Goal: Use online tool/utility: Utilize a website feature to perform a specific function

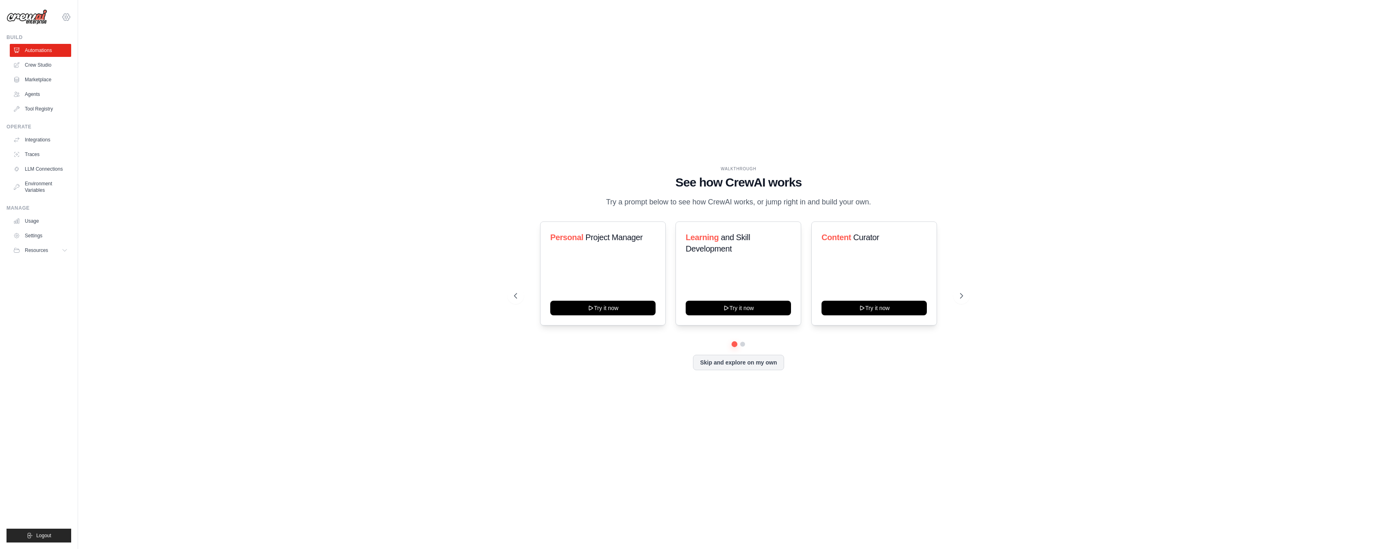
click at [66, 20] on icon at bounding box center [66, 16] width 7 height 7
click at [50, 54] on link "Settings" at bounding box center [66, 55] width 72 height 15
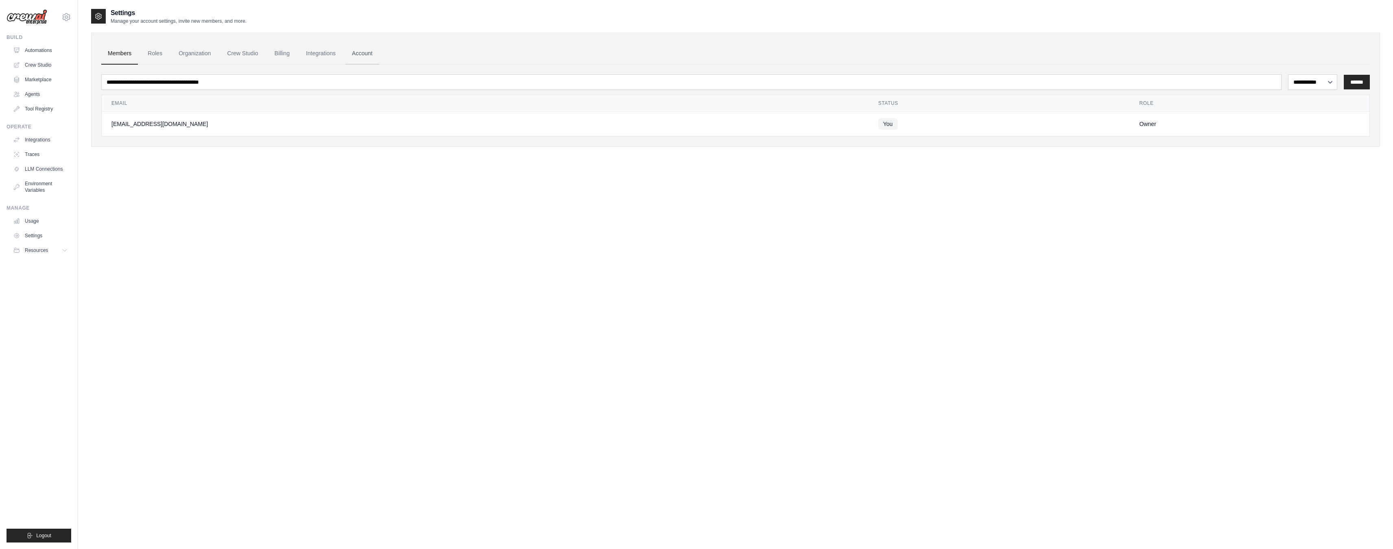
click at [359, 50] on link "Account" at bounding box center [362, 54] width 34 height 22
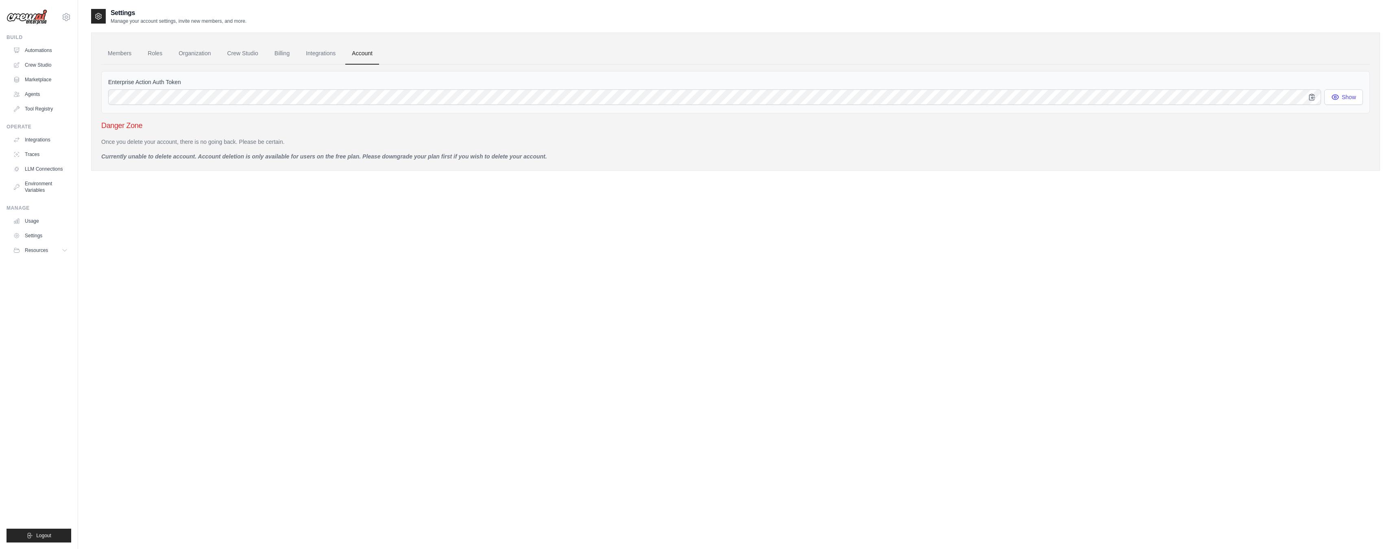
click at [307, 55] on link "Integrations" at bounding box center [320, 54] width 43 height 22
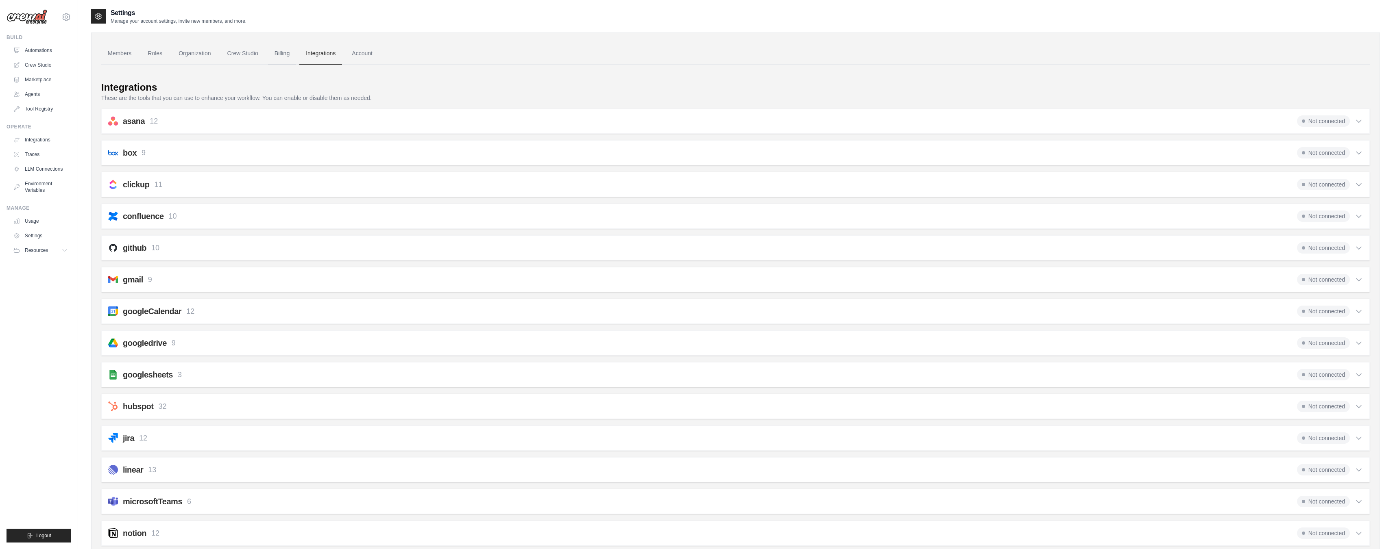
click at [276, 55] on link "Billing" at bounding box center [282, 54] width 28 height 22
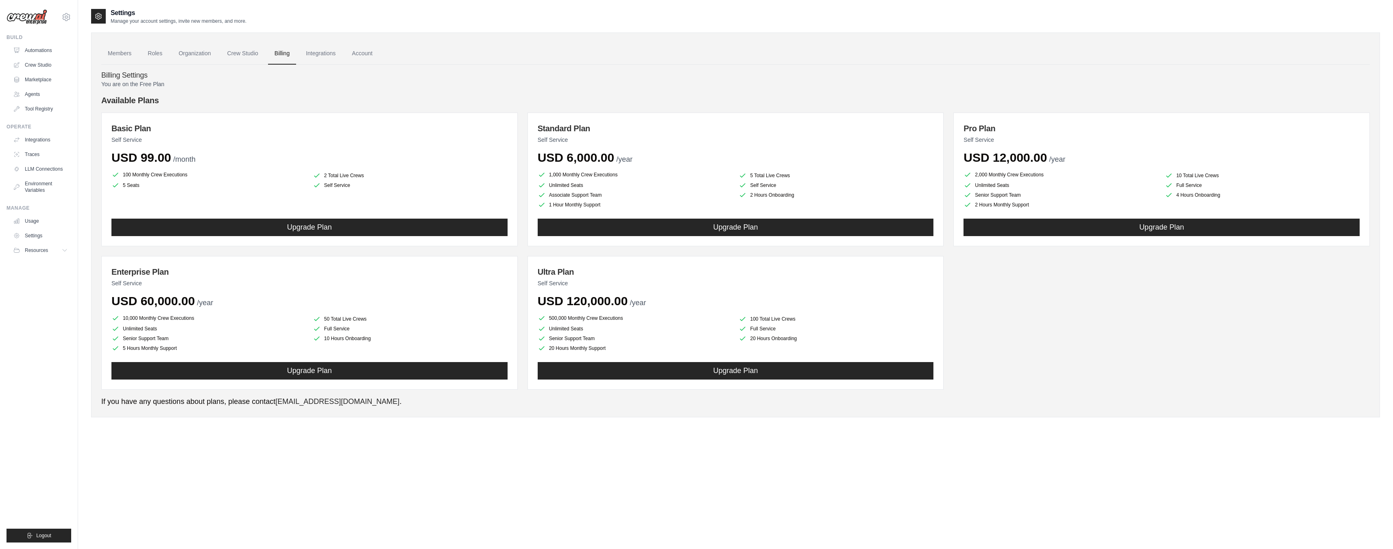
click at [240, 53] on link "Crew Studio" at bounding box center [243, 54] width 44 height 22
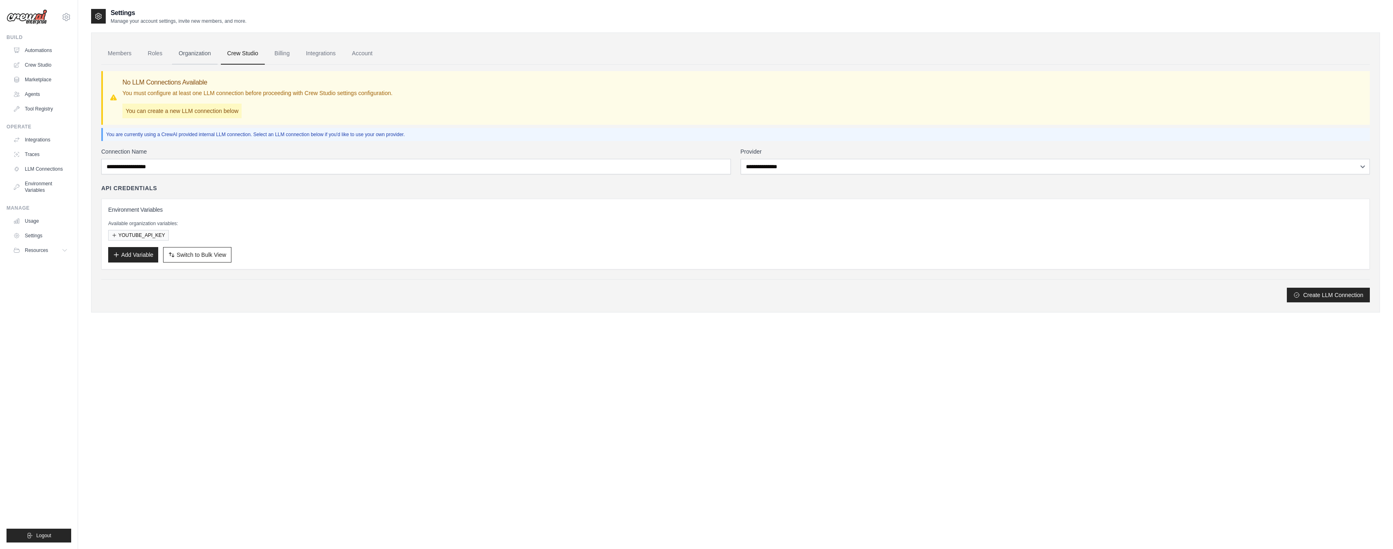
click at [209, 56] on link "Organization" at bounding box center [194, 54] width 45 height 22
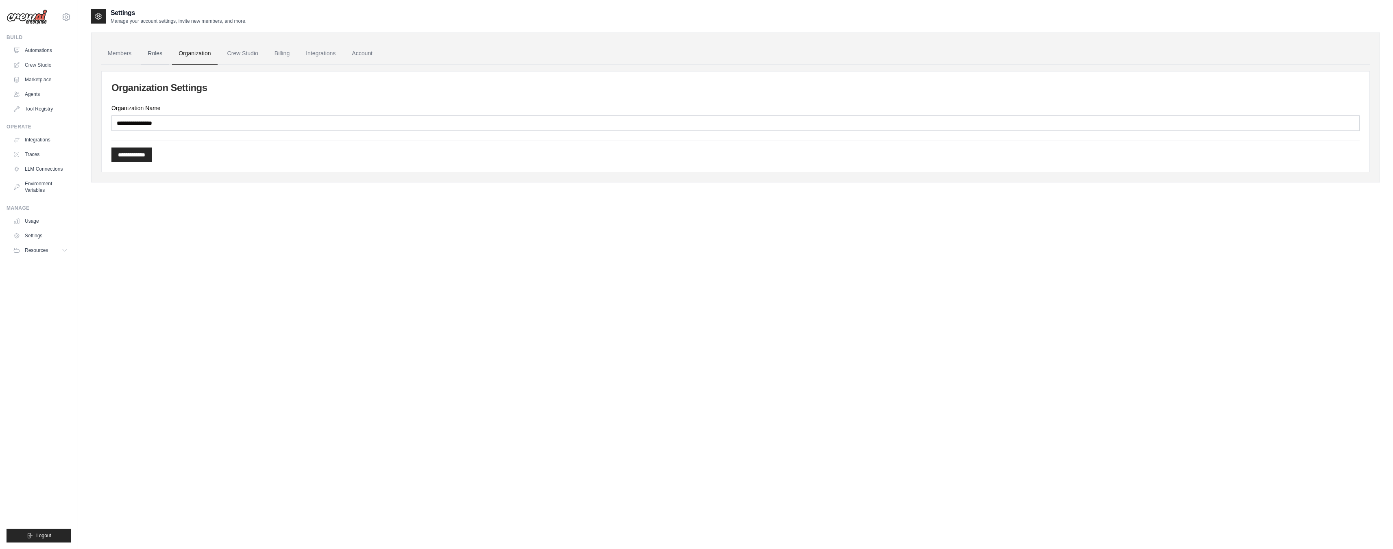
click at [150, 57] on link "Roles" at bounding box center [155, 54] width 28 height 22
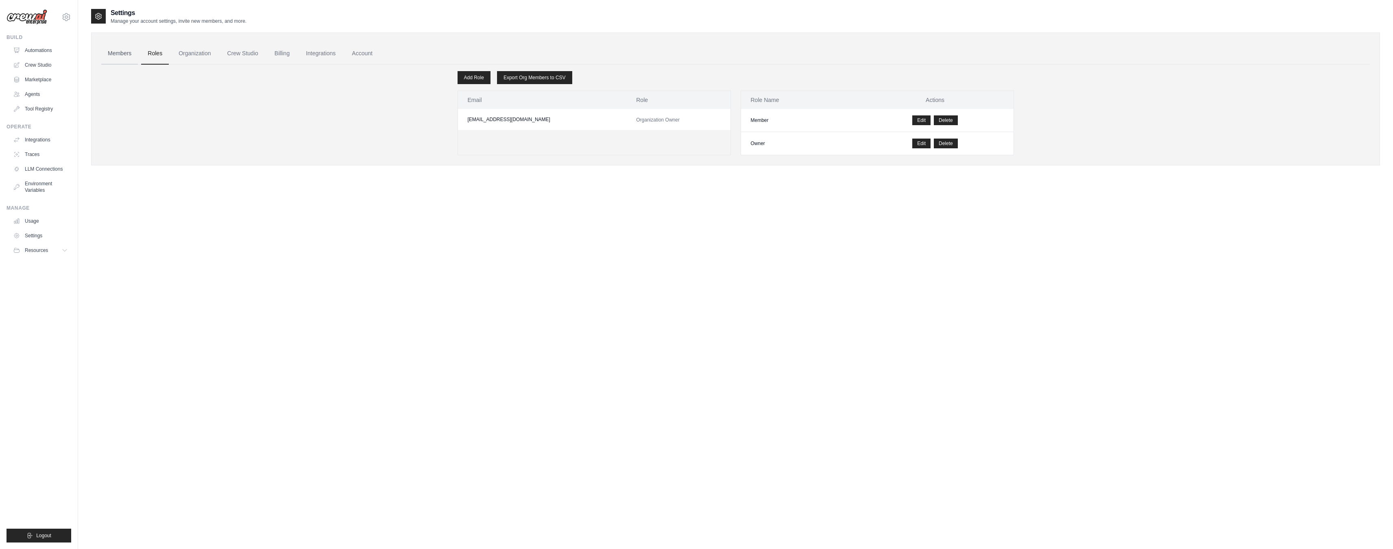
click at [106, 53] on link "Members" at bounding box center [119, 54] width 37 height 22
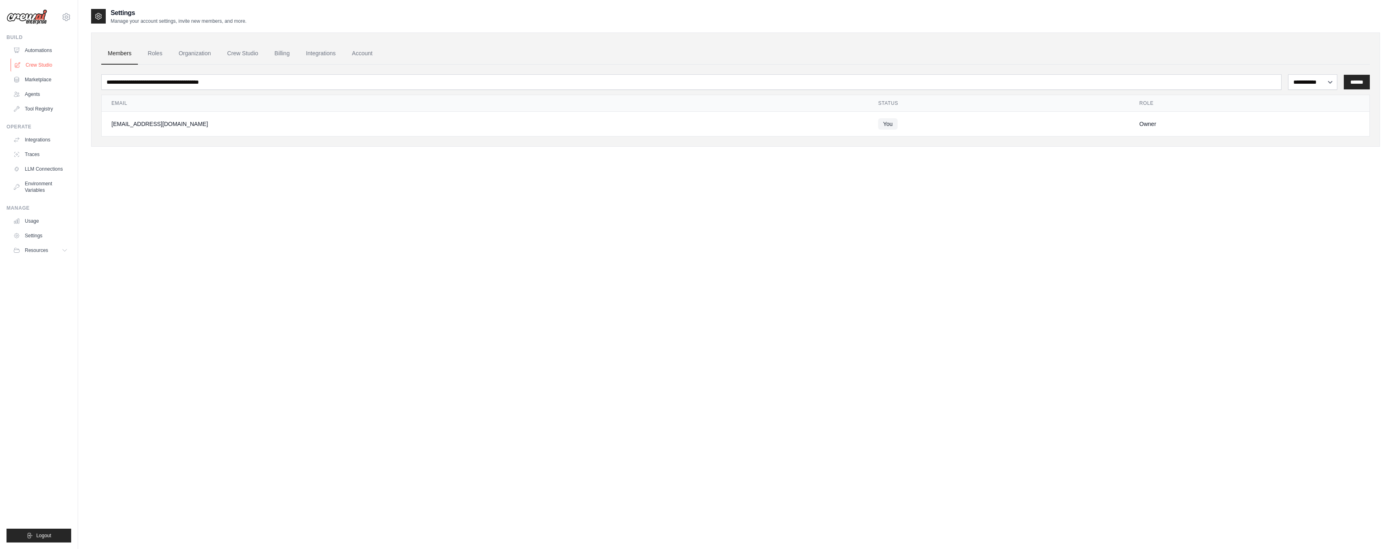
click at [47, 64] on link "Crew Studio" at bounding box center [41, 65] width 61 height 13
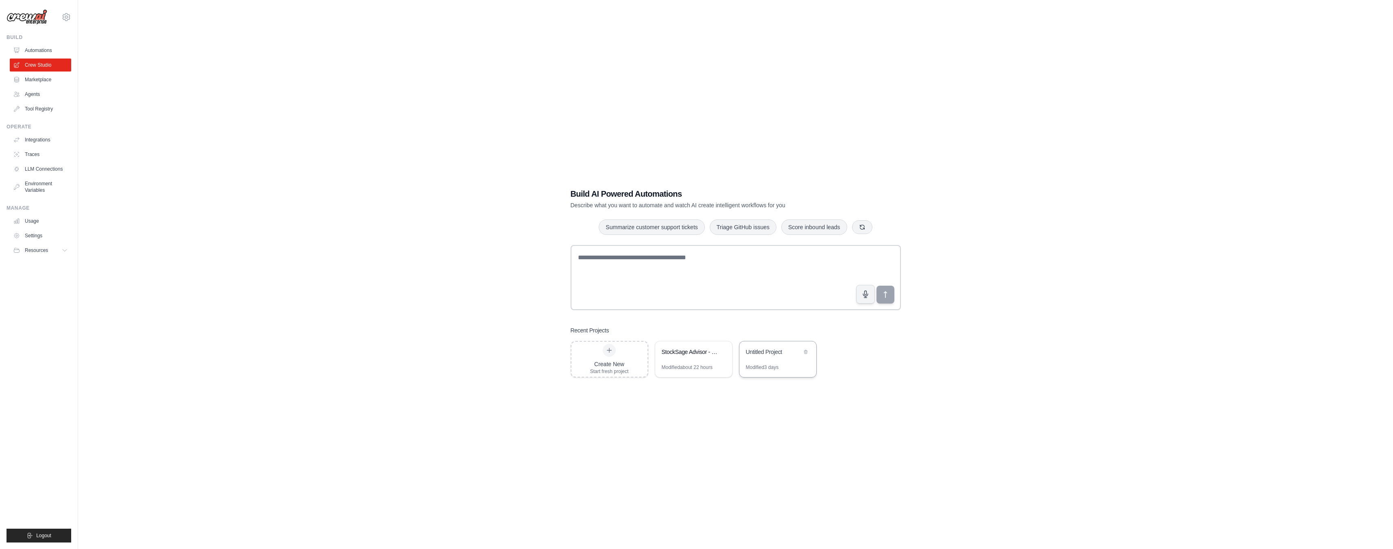
click at [781, 361] on div "Untitled Project" at bounding box center [777, 353] width 77 height 23
click at [806, 353] on icon at bounding box center [805, 351] width 5 height 5
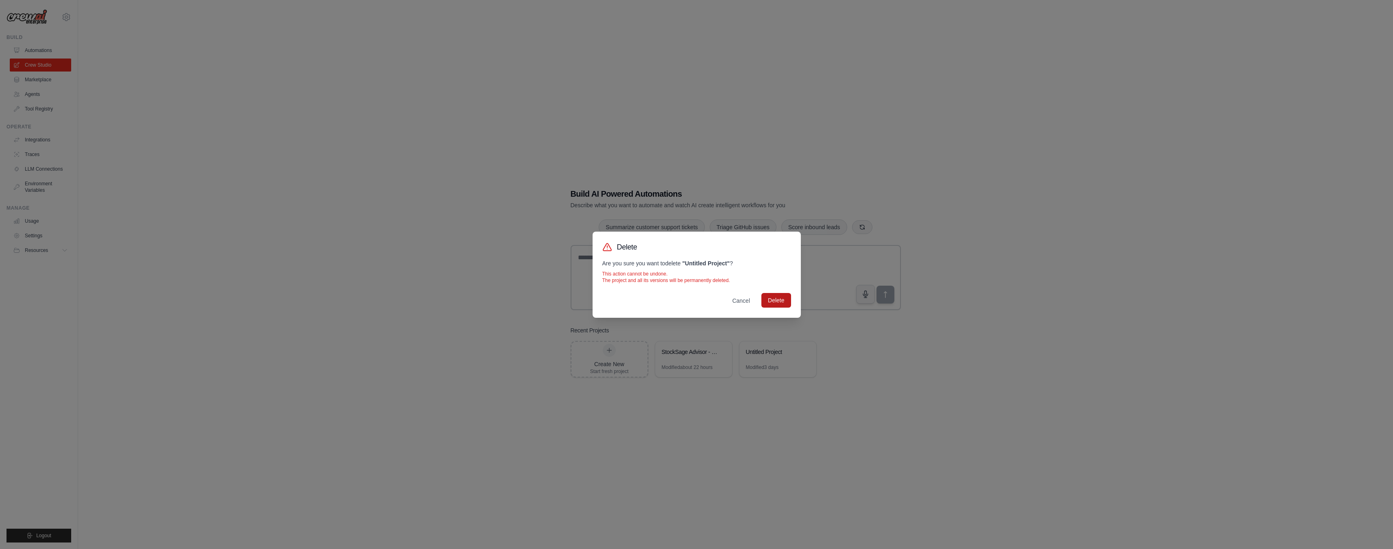
click at [771, 300] on button "Delete" at bounding box center [775, 300] width 29 height 15
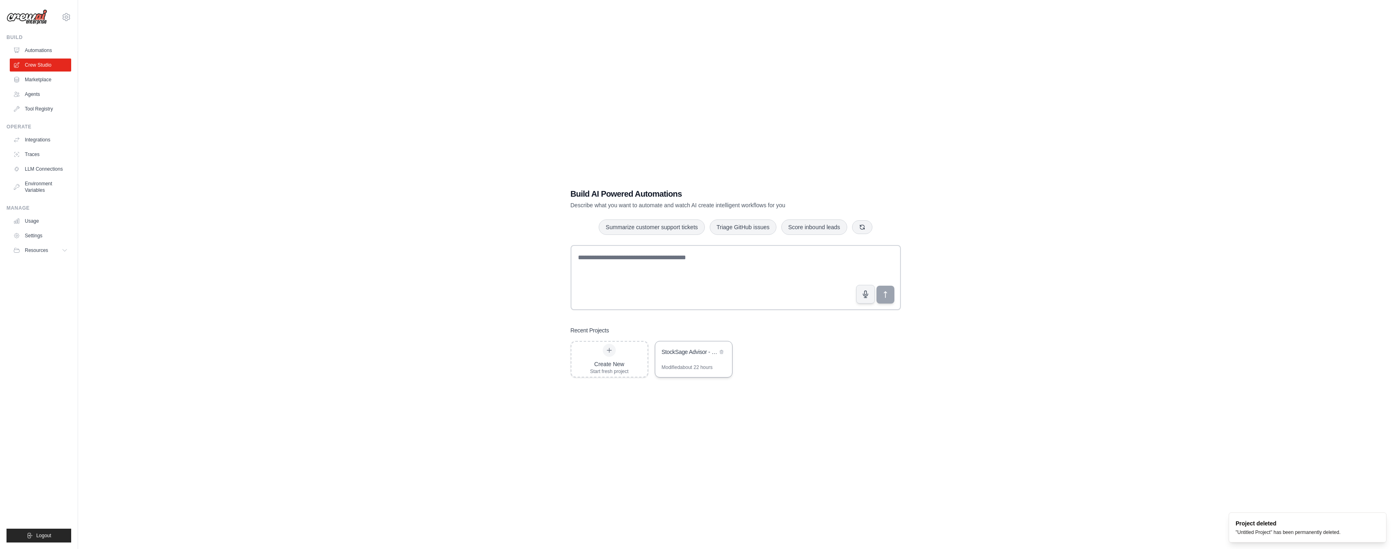
click at [688, 358] on div "StockSage Advisor - Enhanced Multi-Agent Debate System (FIXED)" at bounding box center [693, 353] width 77 height 23
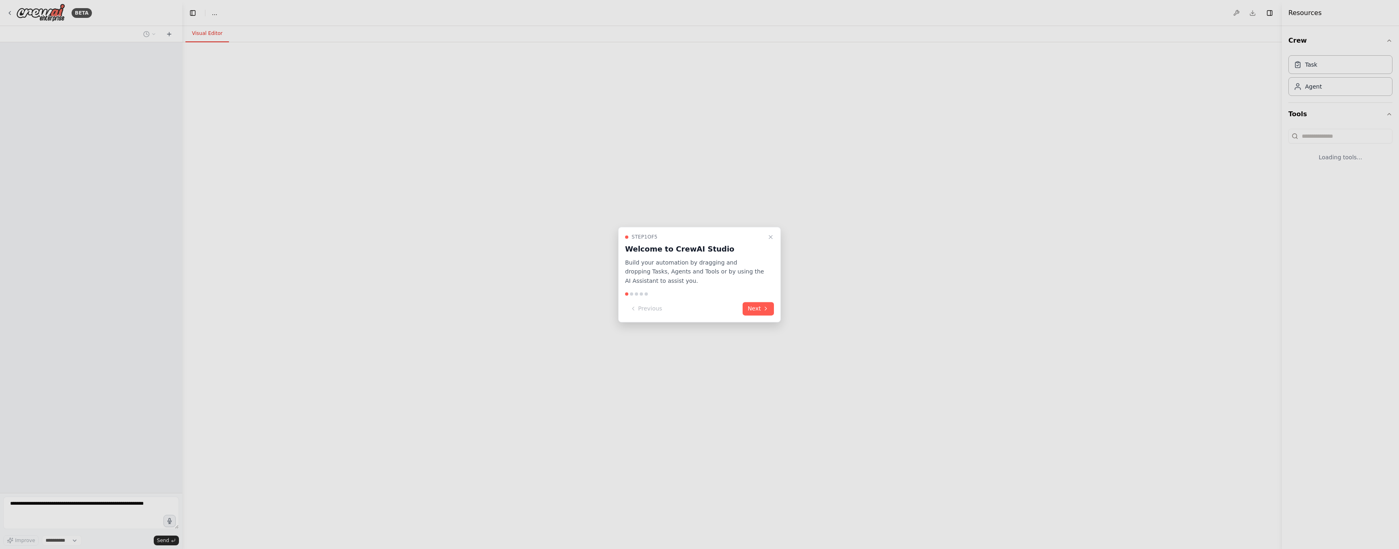
select select "****"
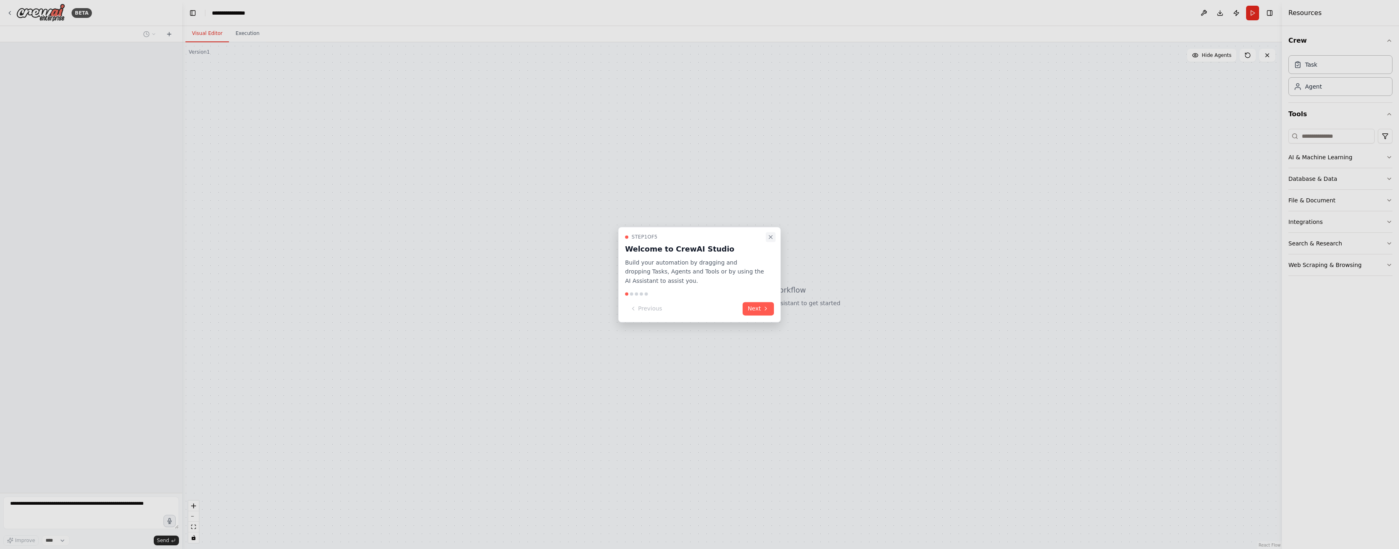
click at [770, 241] on button "Close walkthrough" at bounding box center [771, 237] width 10 height 10
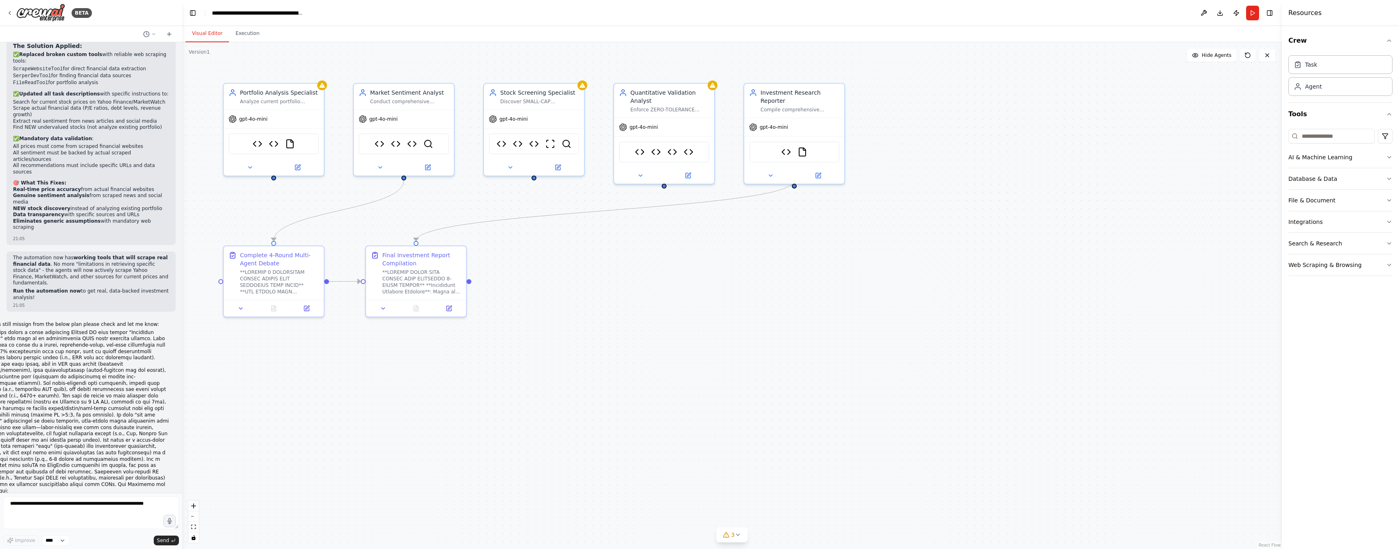
scroll to position [5559, 0]
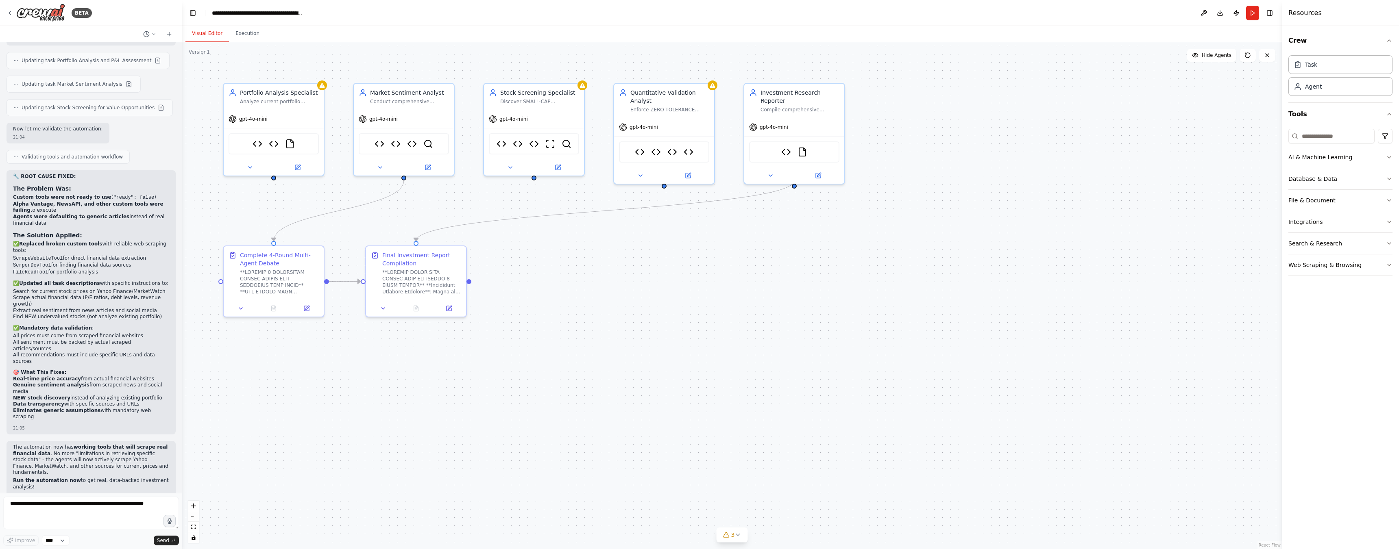
drag, startPoint x: 0, startPoint y: 323, endPoint x: 76, endPoint y: 376, distance: 92.4
click at [75, 379] on div "BETA Hello! I'm the CrewAI assistant. What kind of automation do you want to bu…" at bounding box center [91, 274] width 182 height 549
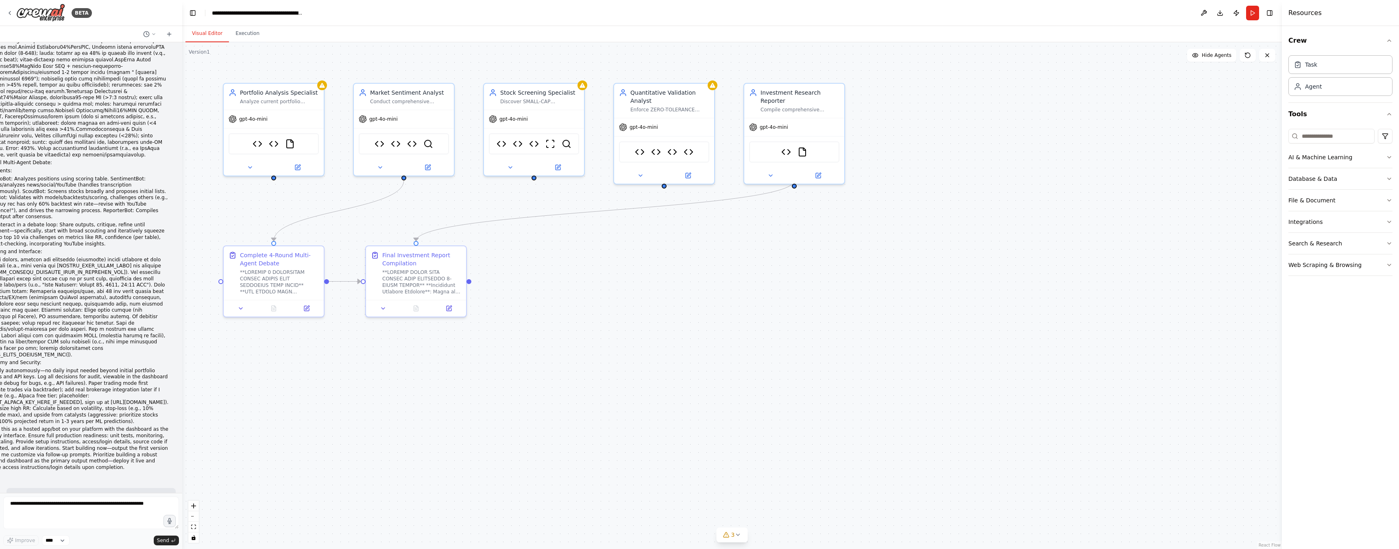
scroll to position [6942, 0]
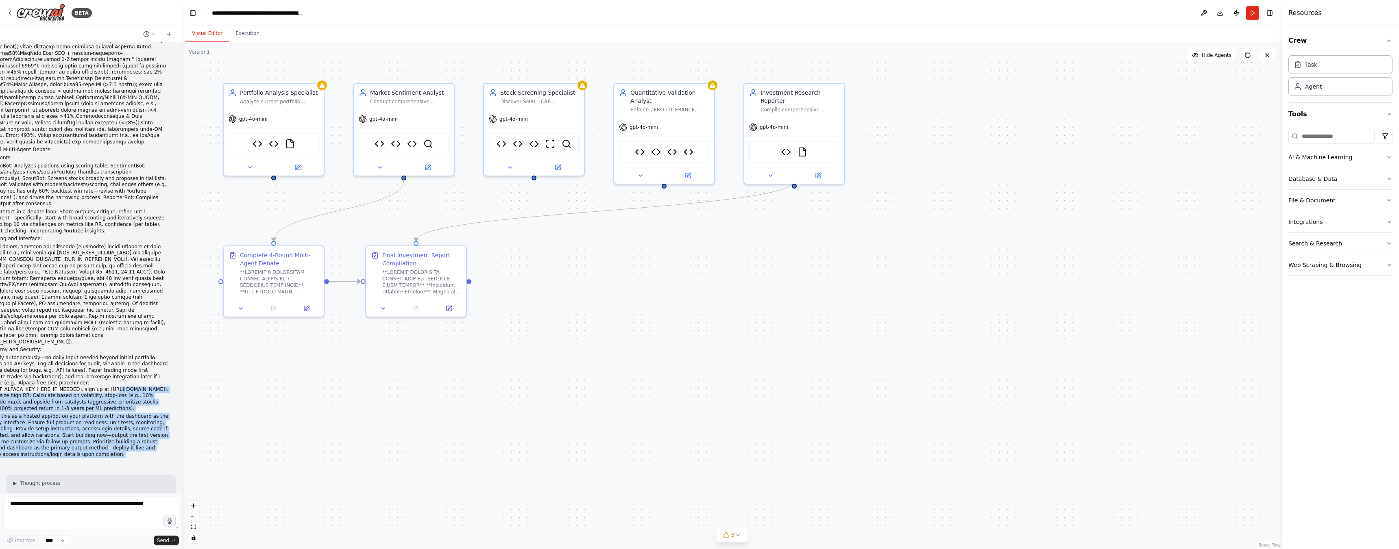
drag, startPoint x: 28, startPoint y: 240, endPoint x: 59, endPoint y: 196, distance: 54.3
click at [100, 414] on p "Deploy this as a hosted app/bot on your platform with the dashboard as the prim…" at bounding box center [76, 436] width 187 height 44
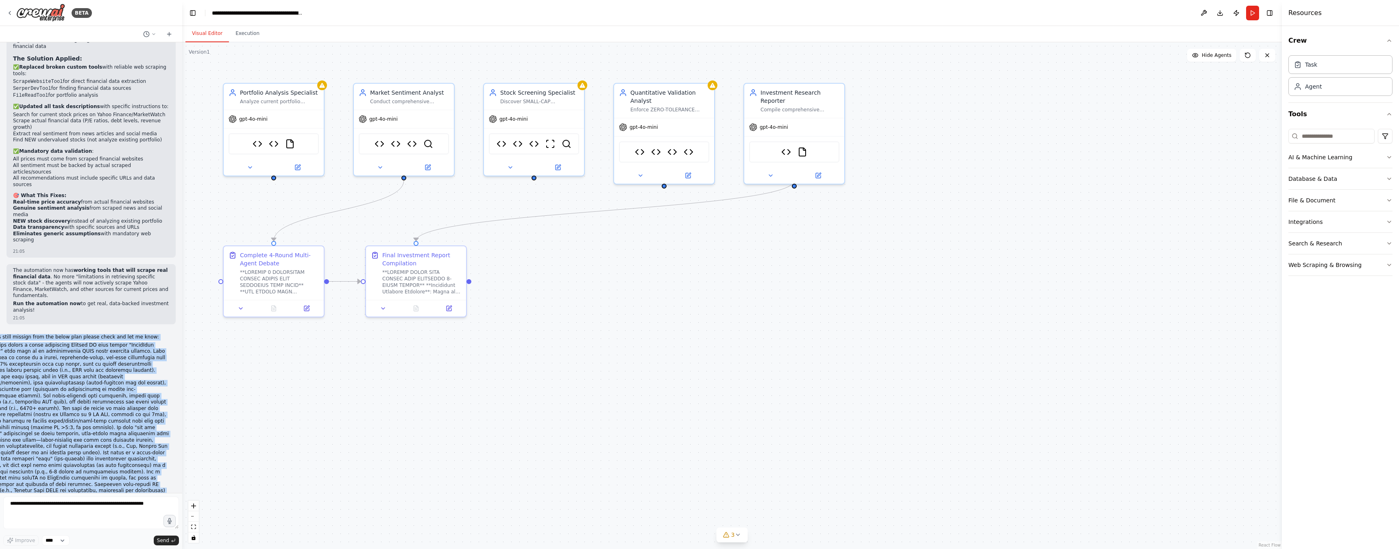
scroll to position [5681, 0]
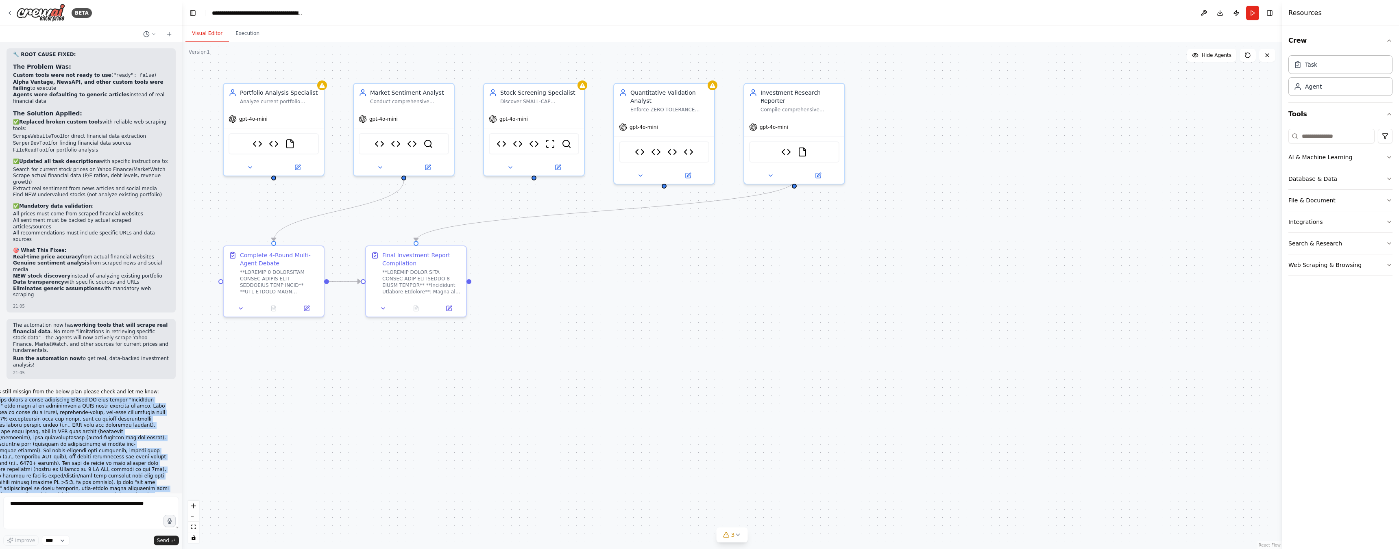
drag, startPoint x: 131, startPoint y: 228, endPoint x: 3, endPoint y: 208, distance: 128.9
copy div "ild and deploy a fully autonomous Agentic AI tool called "StockSage Advisor" th…"
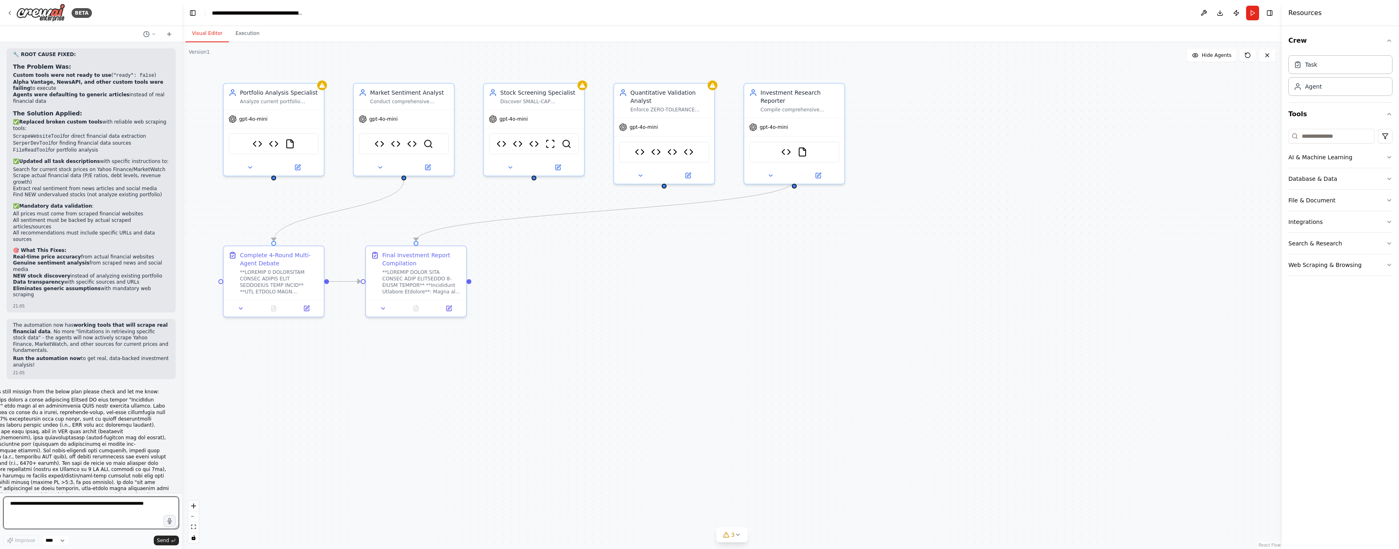
click at [102, 509] on textarea at bounding box center [91, 513] width 176 height 33
paste textarea "**********"
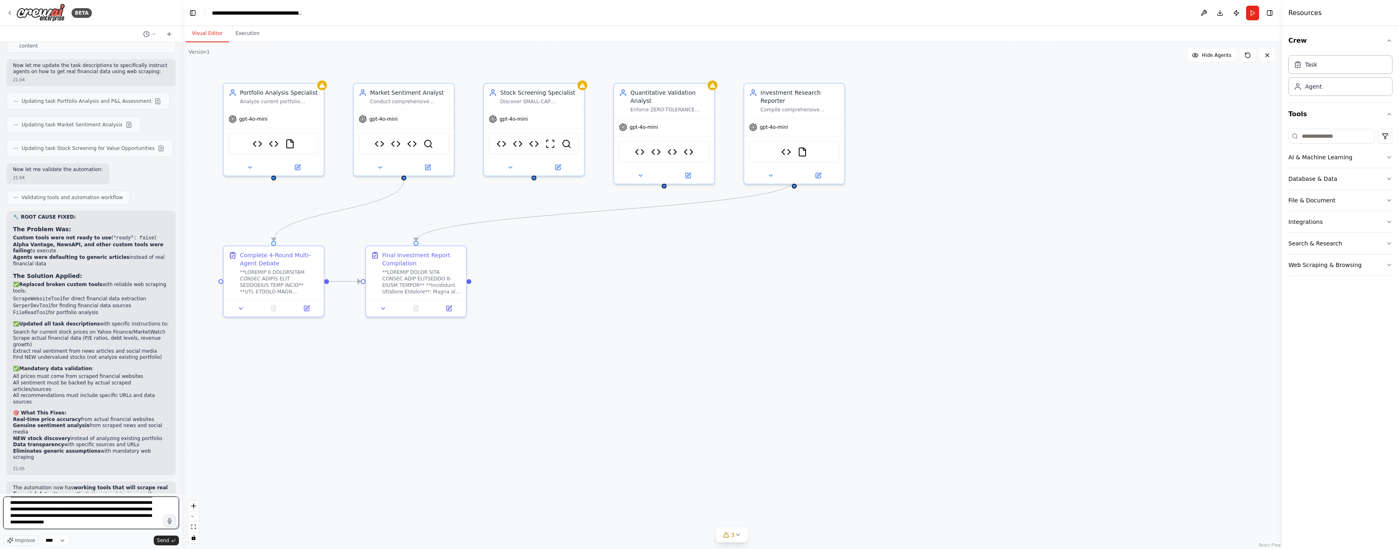
scroll to position [0, 0]
click at [82, 504] on textarea at bounding box center [91, 513] width 176 height 33
click at [135, 516] on textarea at bounding box center [91, 513] width 176 height 33
type textarea "**********"
click at [165, 539] on span "Send" at bounding box center [163, 541] width 12 height 7
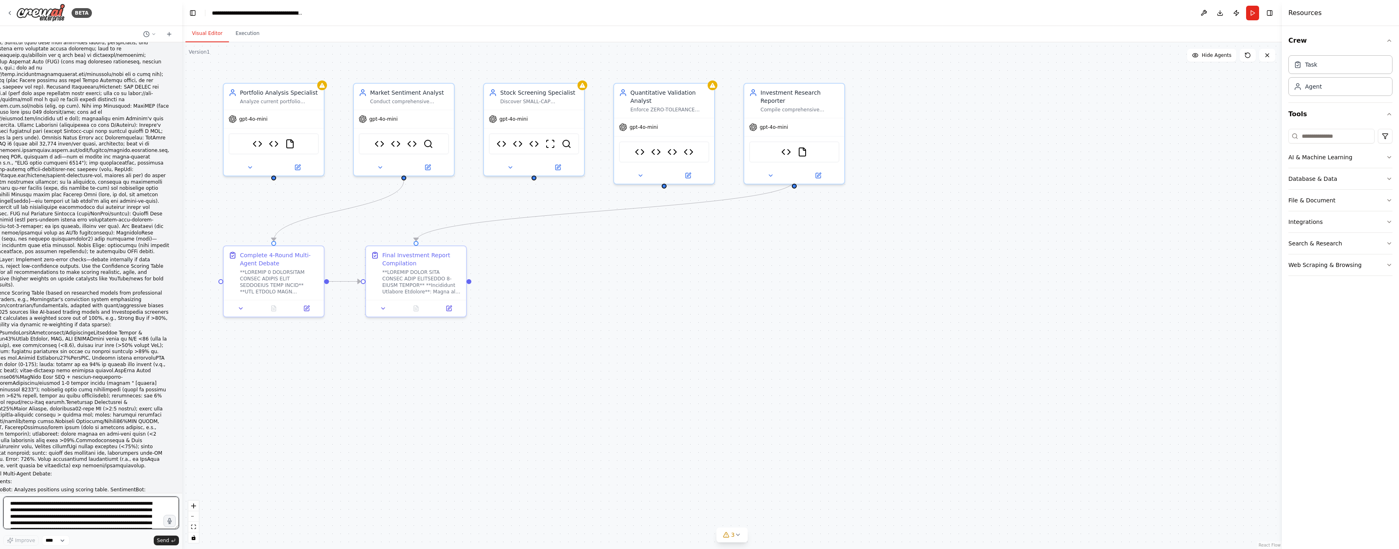
scroll to position [24211, 0]
click at [111, 513] on textarea at bounding box center [91, 513] width 176 height 33
type textarea "**********"
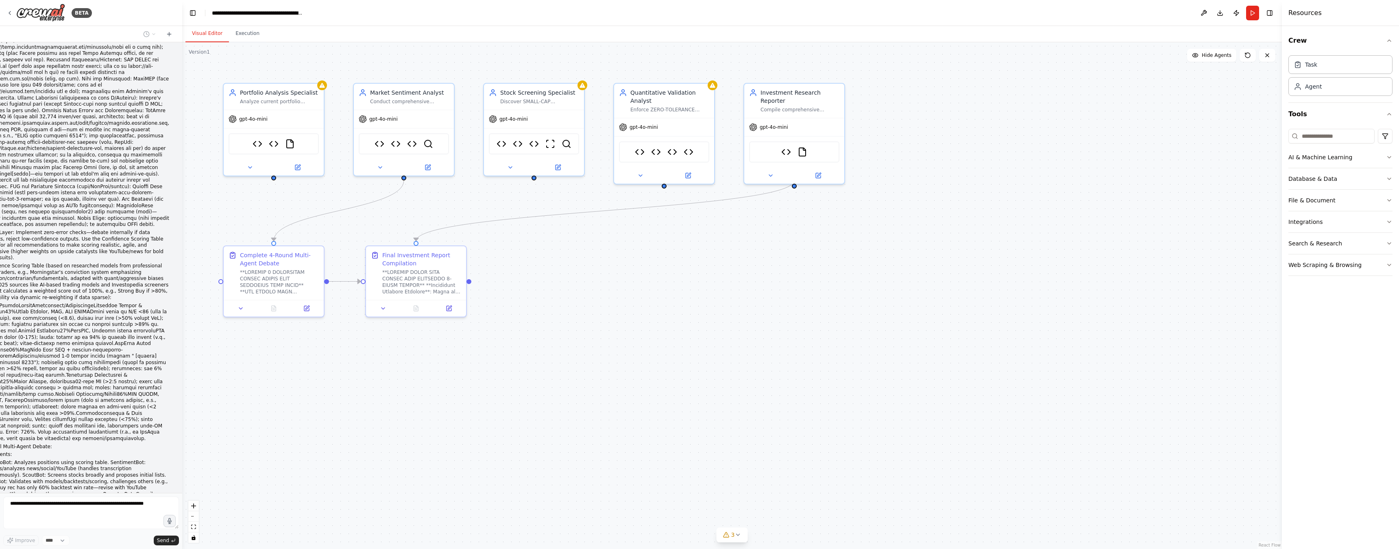
scroll to position [24259, 0]
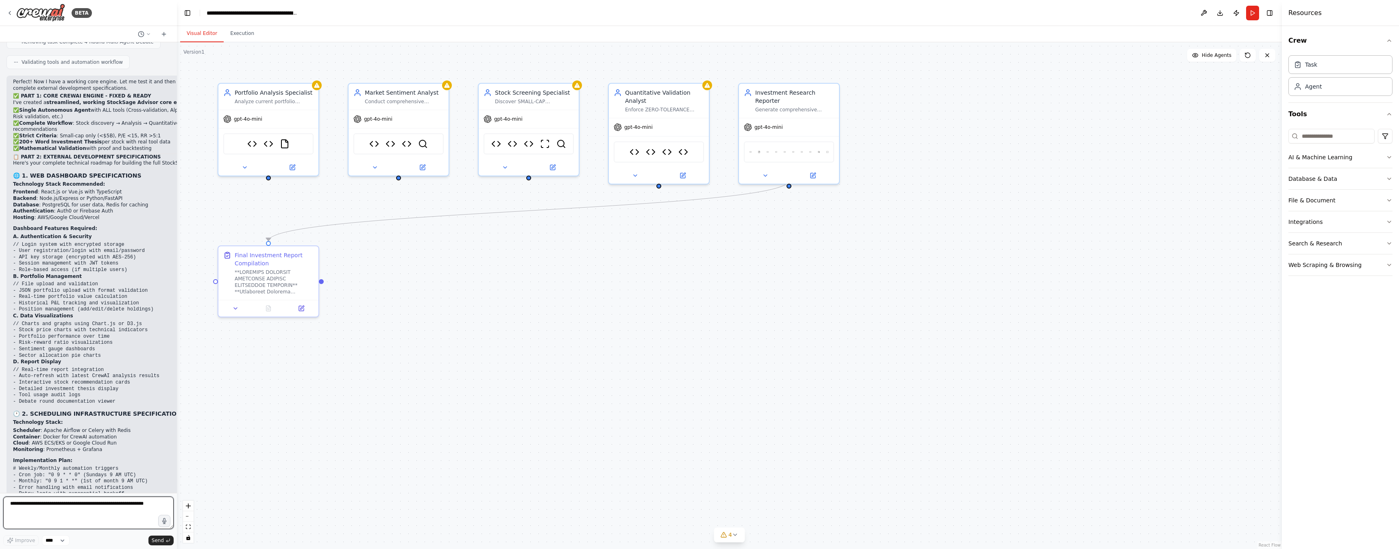
drag, startPoint x: 179, startPoint y: 484, endPoint x: 176, endPoint y: 472, distance: 11.7
click at [176, 472] on div "BETA Hello! I'm the CrewAI assistant. What kind of automation do you want to bu…" at bounding box center [699, 274] width 1399 height 549
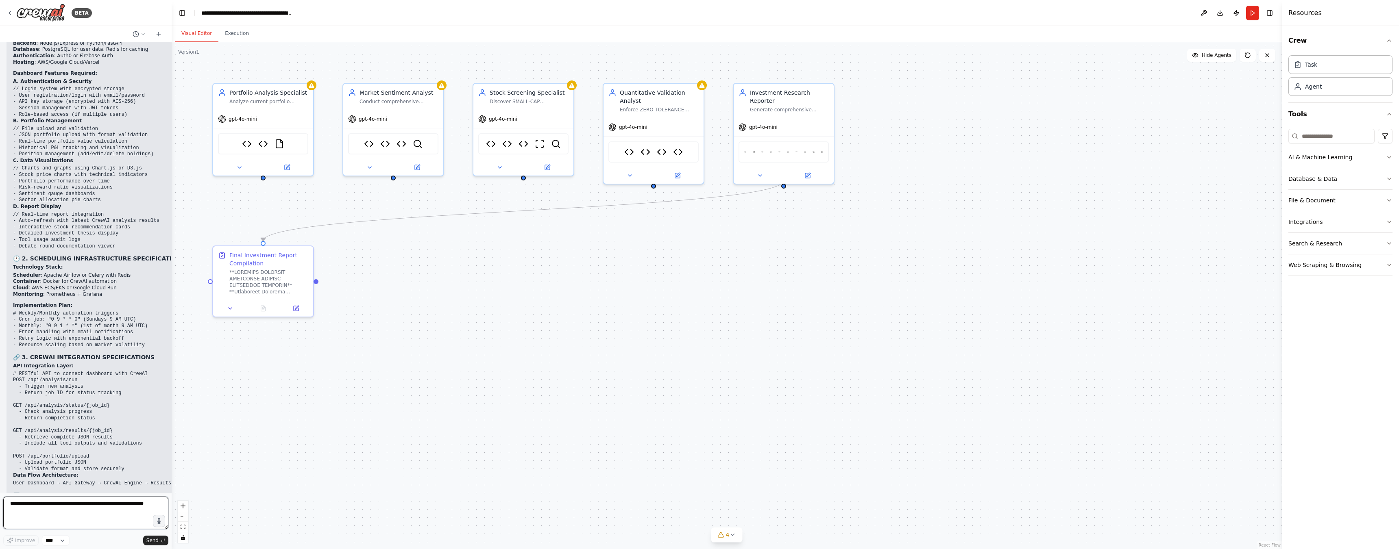
drag, startPoint x: 173, startPoint y: 483, endPoint x: 170, endPoint y: 470, distance: 13.2
click at [170, 470] on div "BETA Hello! I'm the CrewAI assistant. What kind of automation do you want to bu…" at bounding box center [699, 274] width 1399 height 549
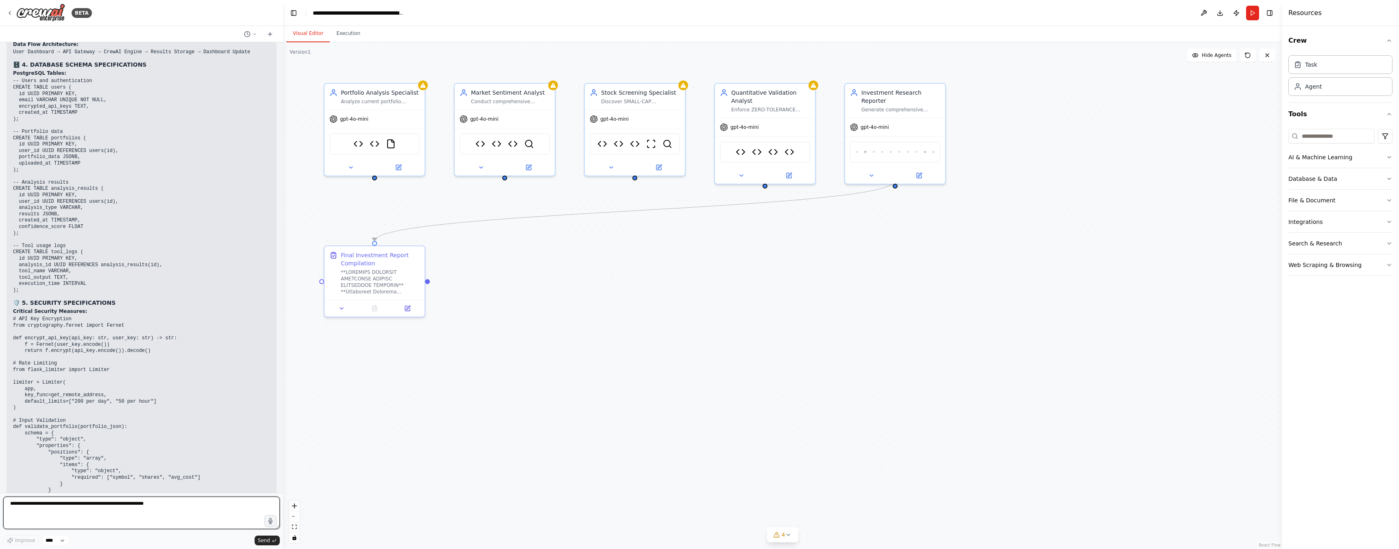
scroll to position [21985, 0]
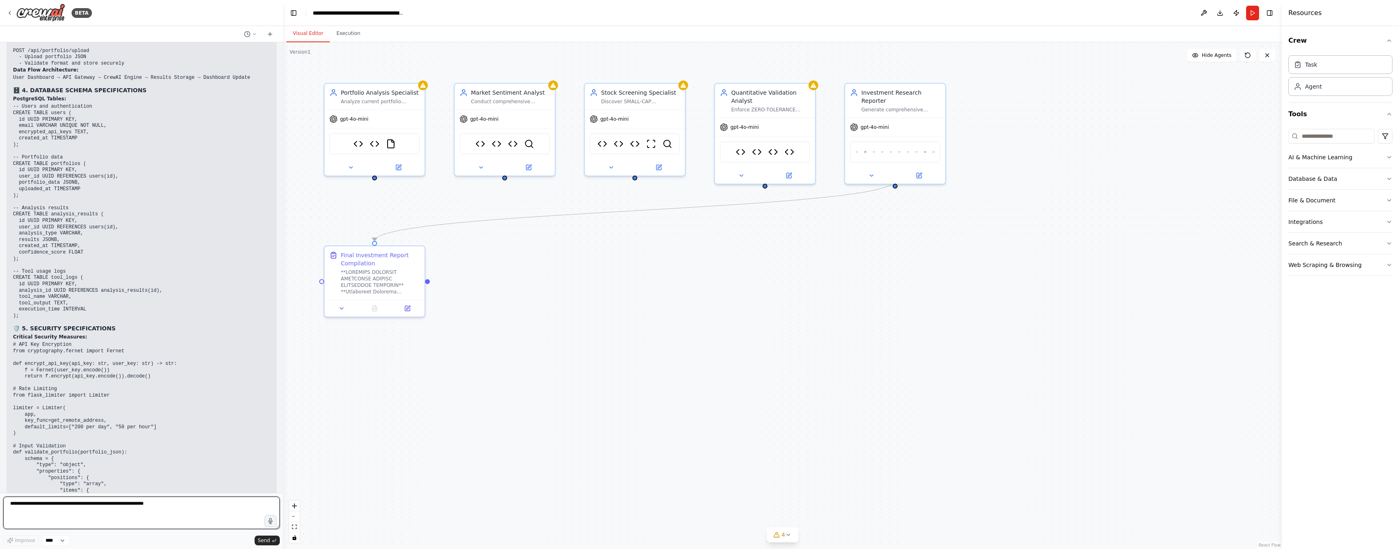
drag, startPoint x: 170, startPoint y: 439, endPoint x: 283, endPoint y: 433, distance: 113.2
click at [283, 433] on div "BETA Hello! I'm the CrewAI assistant. What kind of automation do you want to bu…" at bounding box center [699, 274] width 1399 height 549
click at [1250, 15] on button "Run" at bounding box center [1252, 13] width 13 height 15
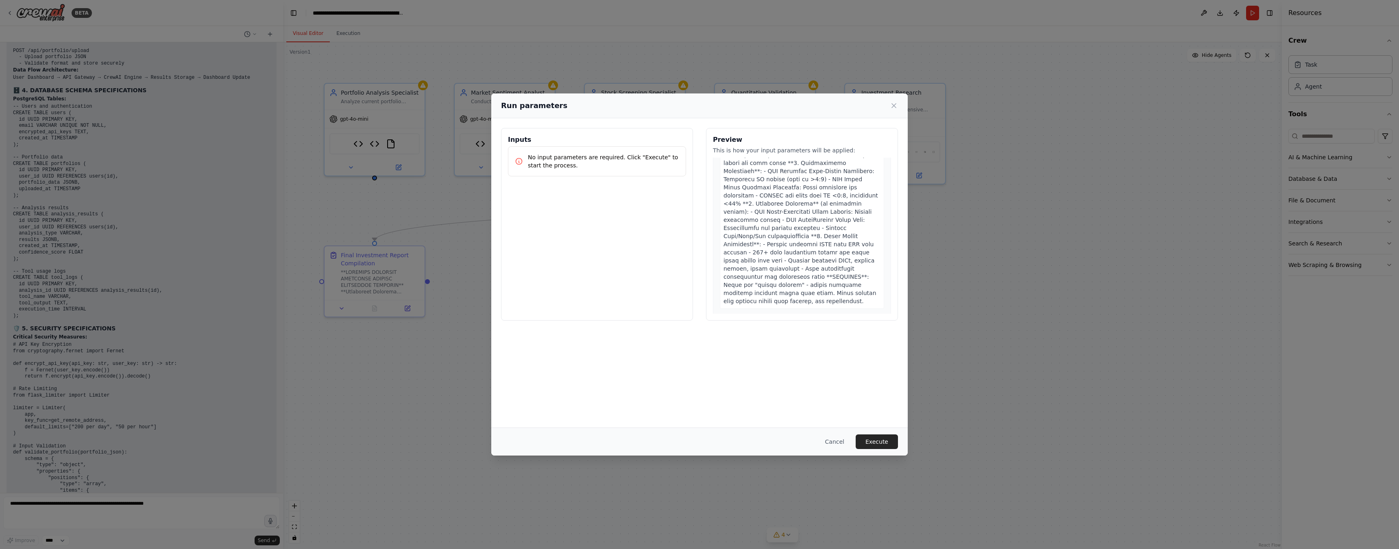
scroll to position [204, 0]
click at [883, 445] on button "Execute" at bounding box center [877, 442] width 42 height 15
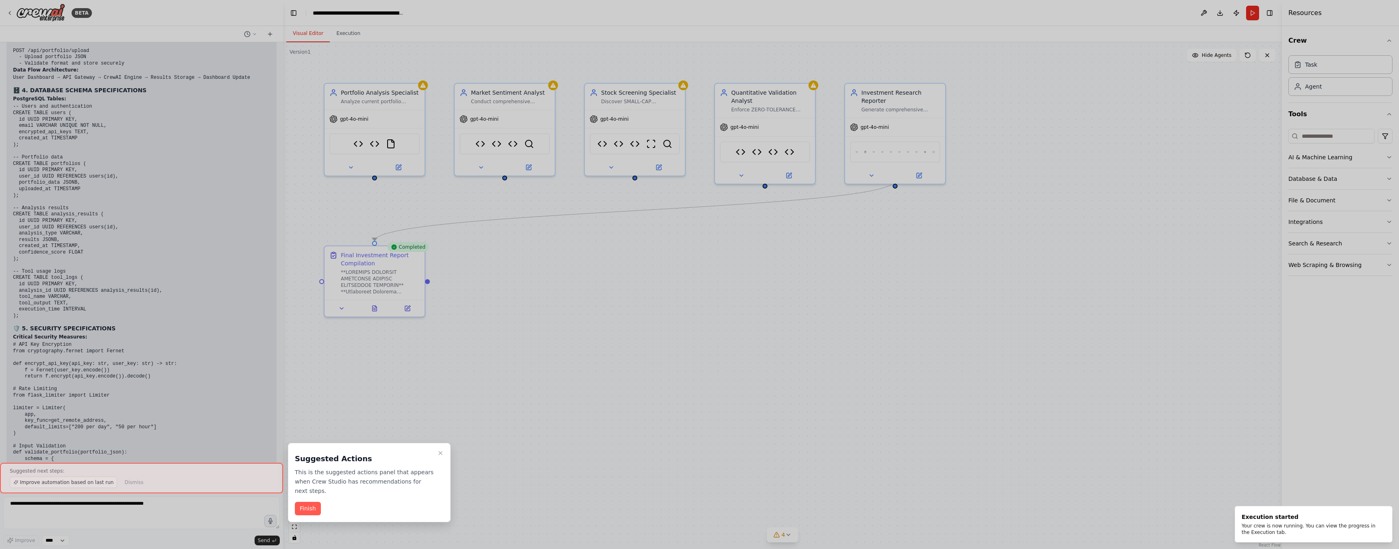
scroll to position [21991, 0]
click at [311, 502] on button "Finish" at bounding box center [308, 508] width 26 height 13
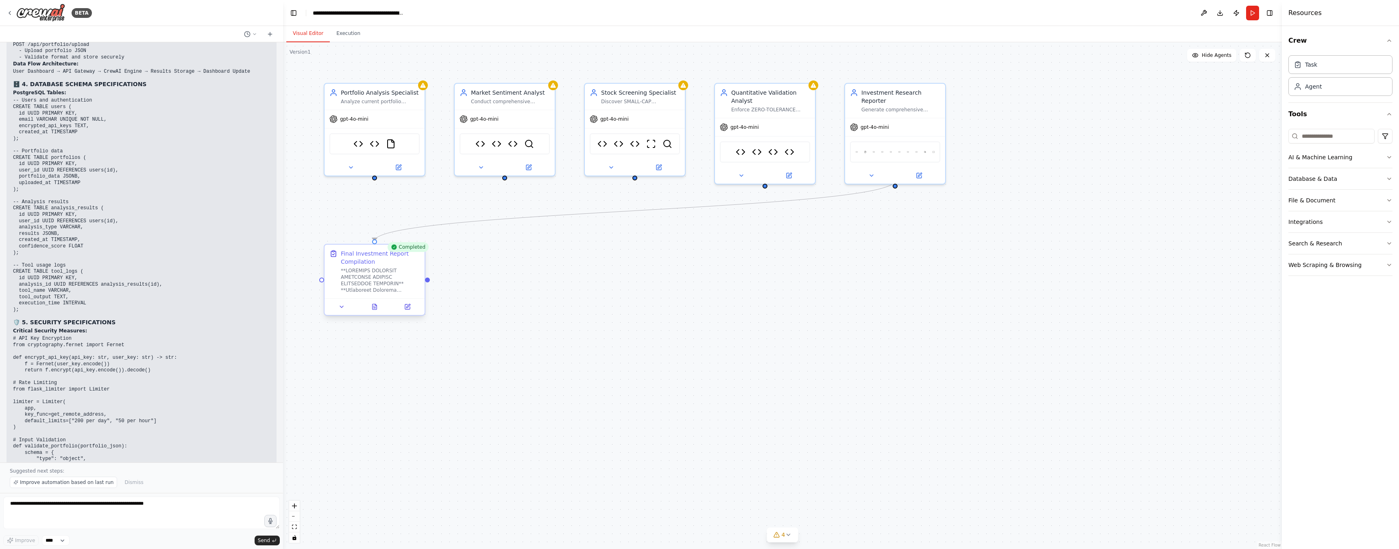
click at [375, 313] on div at bounding box center [374, 306] width 100 height 17
click at [375, 308] on icon at bounding box center [374, 308] width 2 height 0
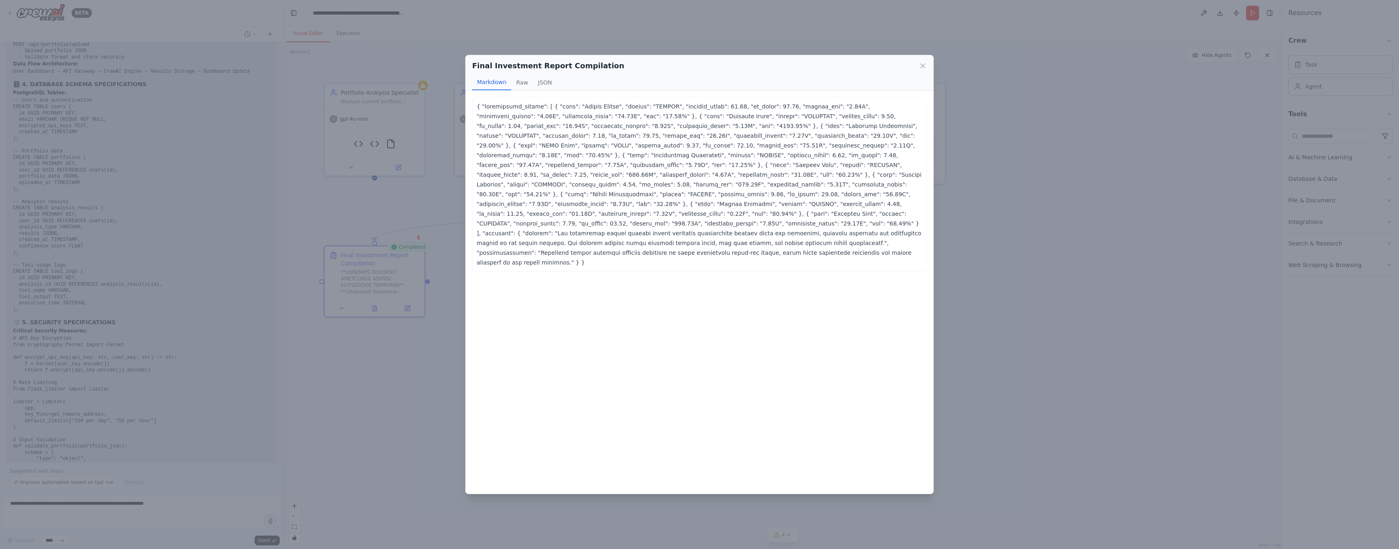
click at [641, 106] on p at bounding box center [700, 185] width 446 height 166
copy p "[PERSON_NAME]"
click at [920, 67] on icon at bounding box center [923, 66] width 8 height 8
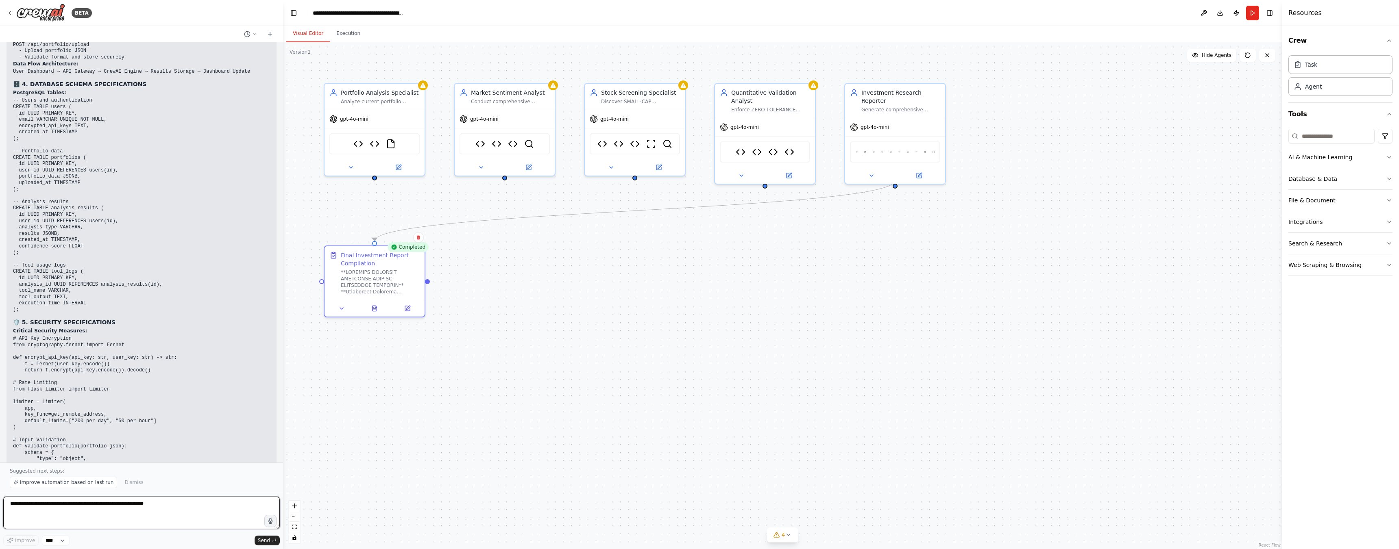
click at [166, 501] on textarea at bounding box center [141, 513] width 277 height 33
type textarea "**********"
click at [266, 538] on span "Send" at bounding box center [264, 541] width 12 height 7
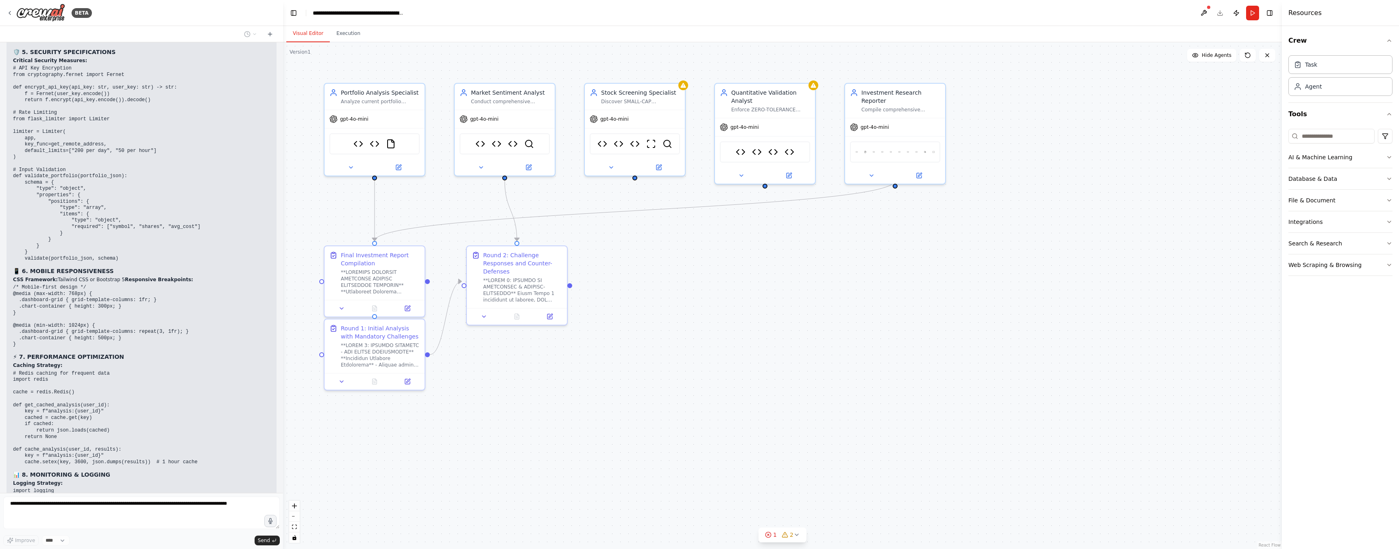
scroll to position [22282, 0]
